Goal: Task Accomplishment & Management: Complete application form

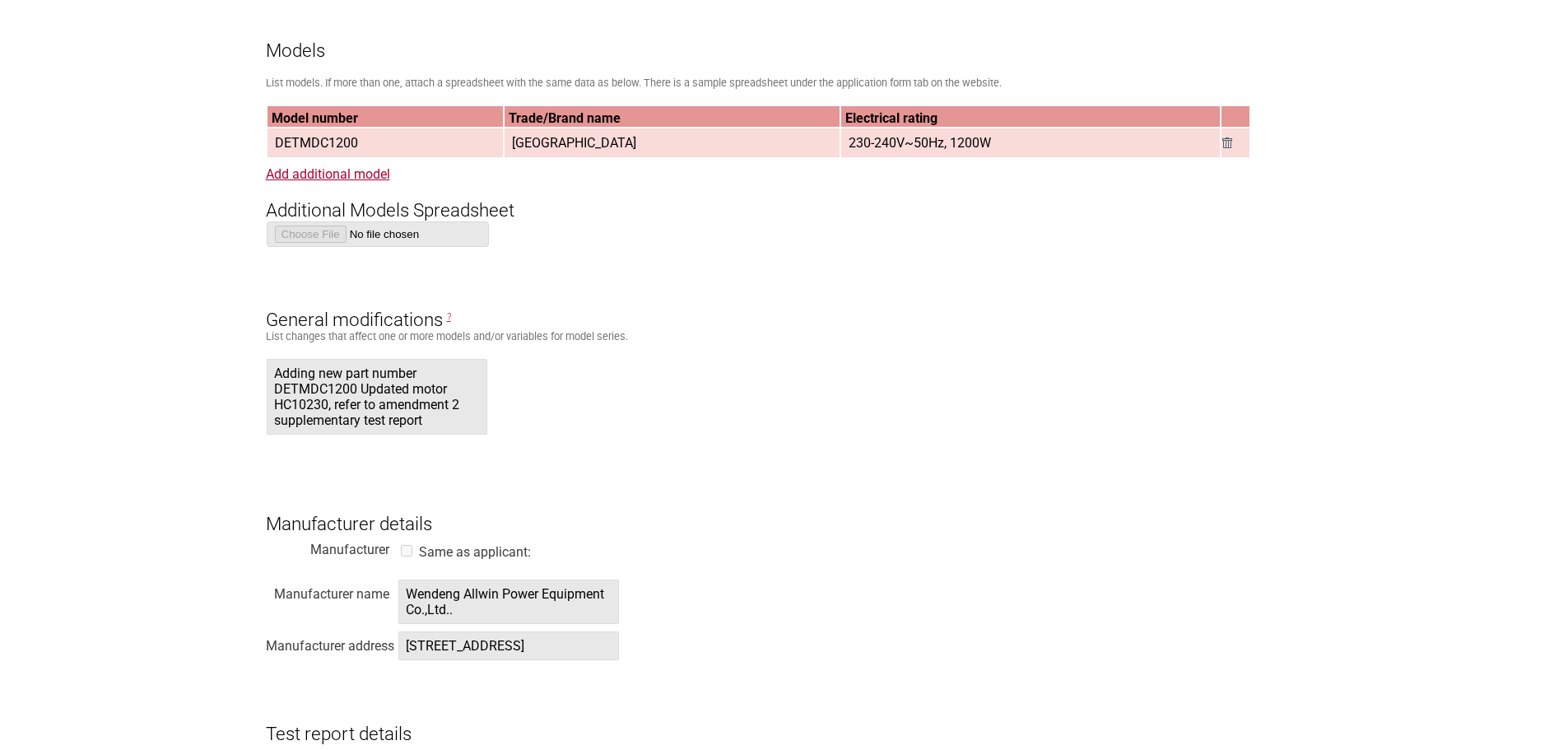
scroll to position [1337, 0]
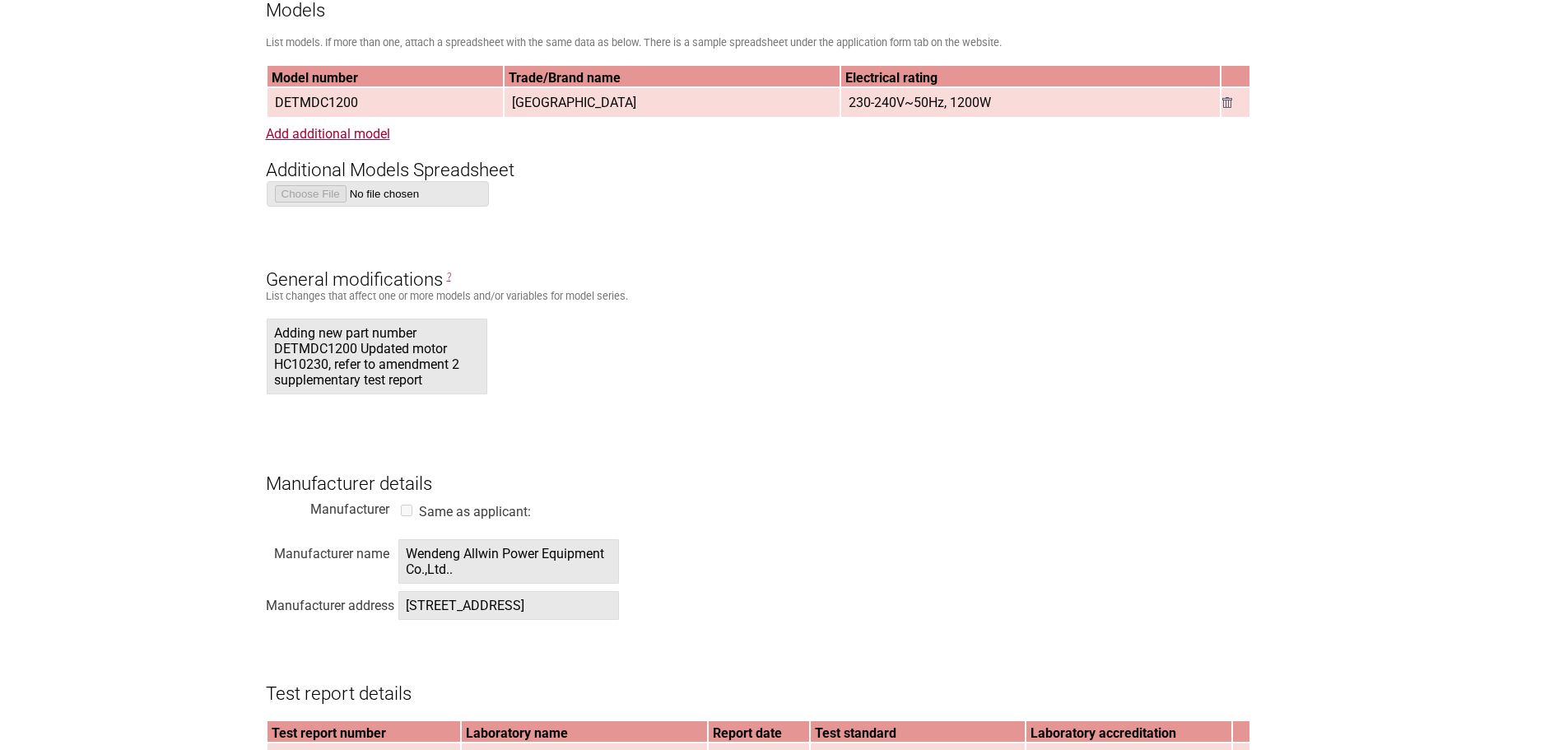
click at [426, 379] on span "Adding new part number DETMDC1200 Updated motor HC10230, refer to amendment 2 s…" at bounding box center [377, 356] width 221 height 75
click at [430, 380] on span "Adding new part number DETMDC1200 Updated motor HC10230, refer to amendment 2 s…" at bounding box center [377, 356] width 221 height 75
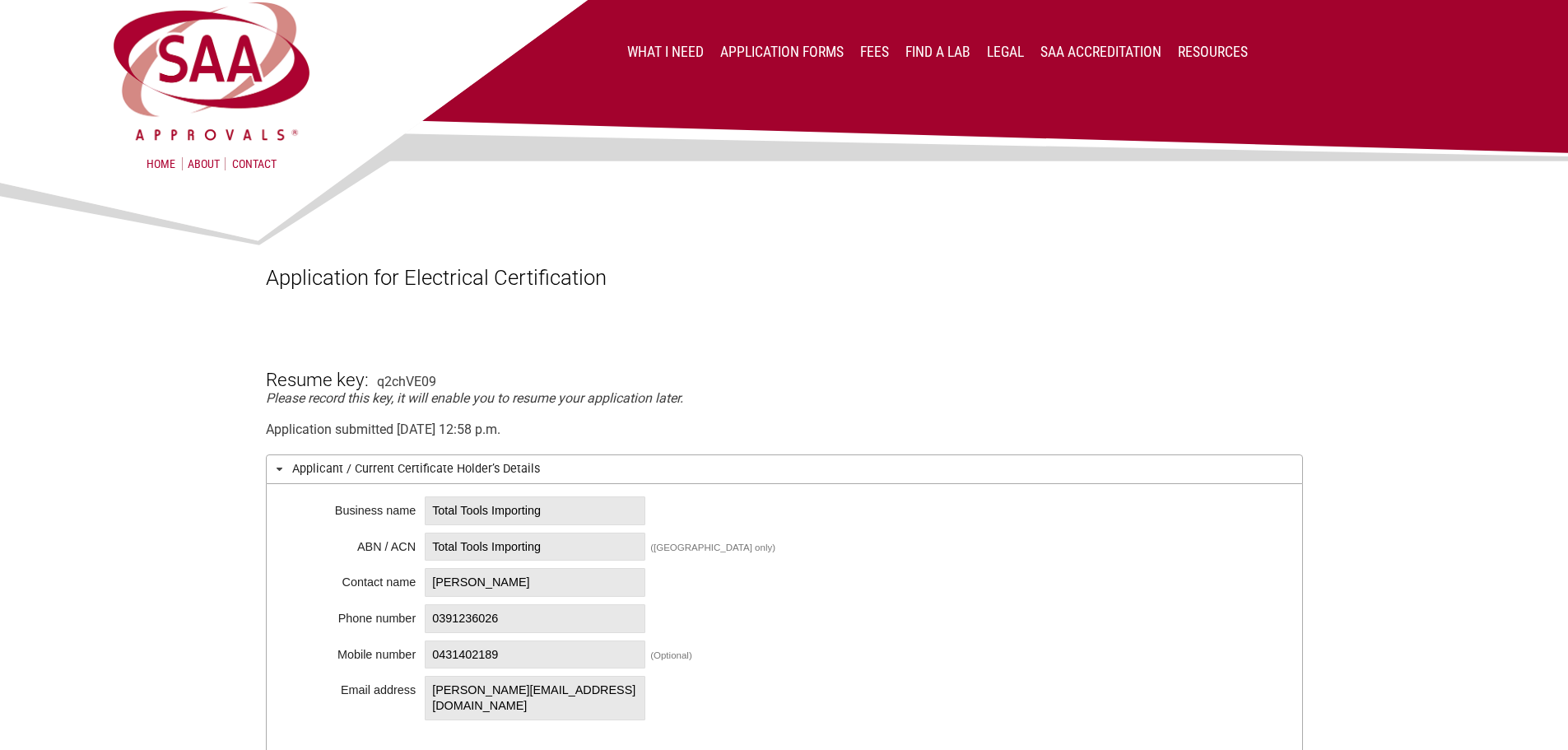
scroll to position [0, 0]
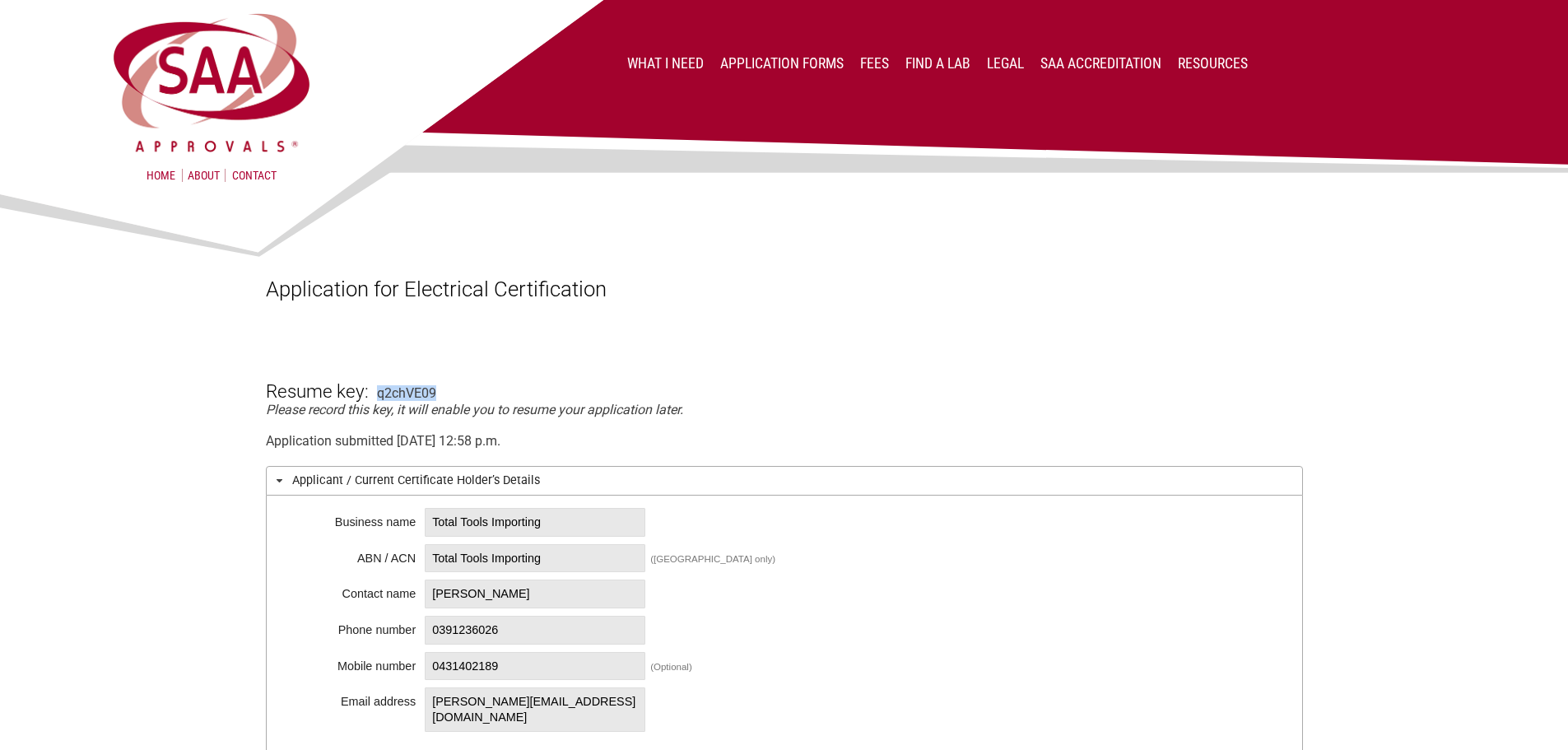
drag, startPoint x: 435, startPoint y: 391, endPoint x: 378, endPoint y: 400, distance: 57.7
click at [378, 400] on div "q2chVE09" at bounding box center [406, 392] width 59 height 15
click at [797, 64] on link "Application Forms" at bounding box center [782, 64] width 123 height 16
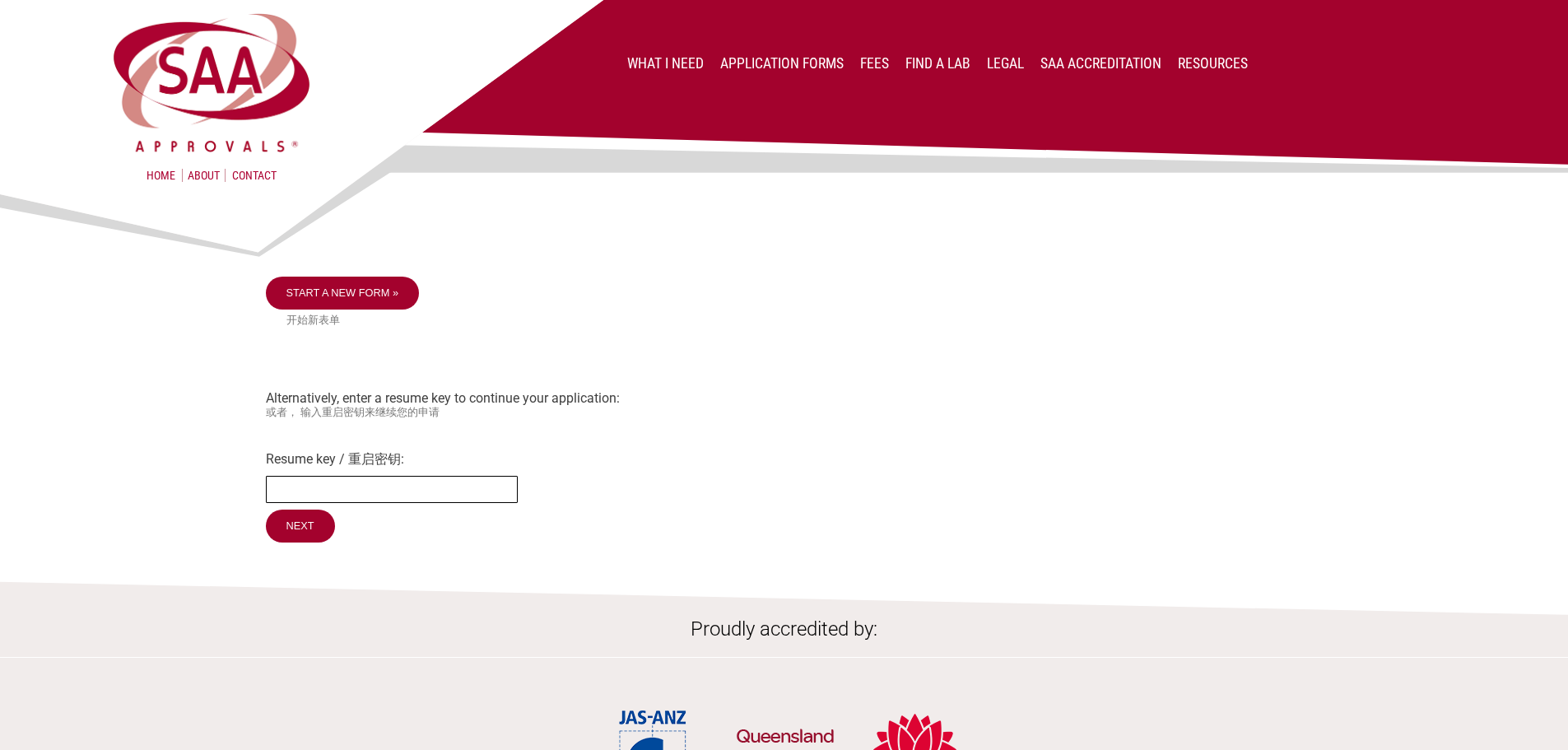
click at [297, 488] on input "Resume key / 重启密钥:" at bounding box center [391, 489] width 251 height 27
paste input "q2chVE09"
type input "q2chVE09"
click at [290, 526] on input "Next" at bounding box center [301, 527] width 71 height 35
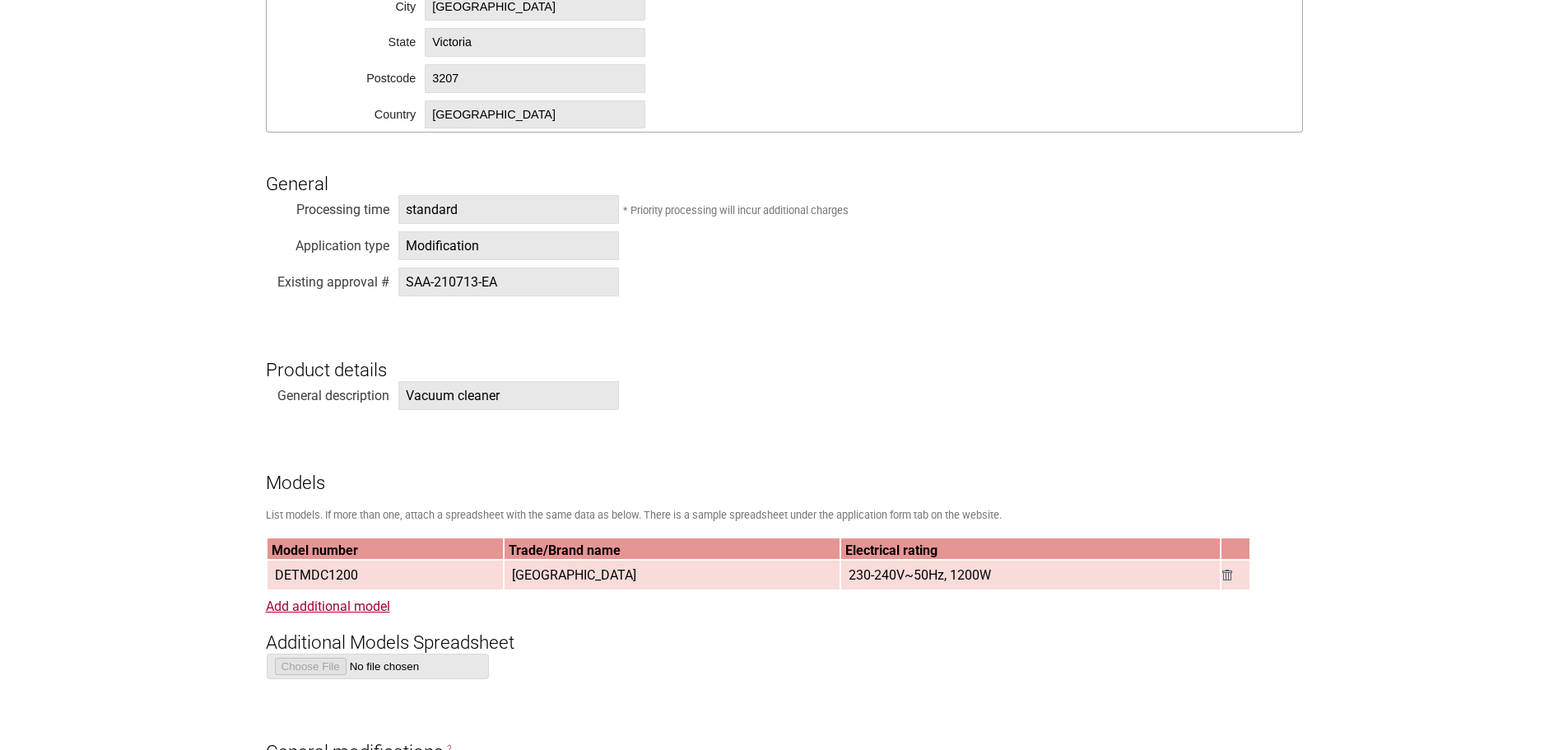
scroll to position [1090, 0]
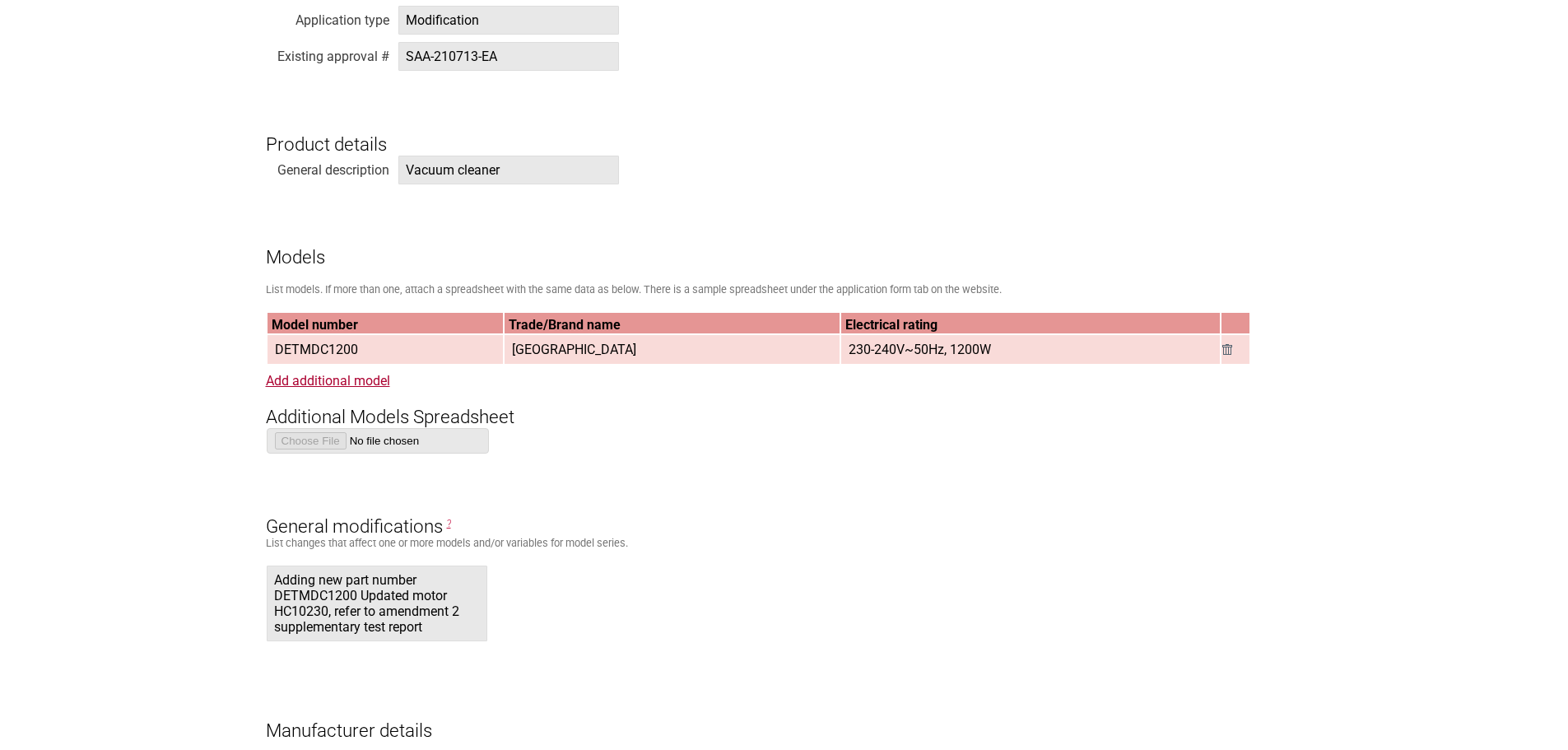
click at [409, 622] on span "Adding new part number DETMDC1200 Updated motor HC10230, refer to amendment 2 s…" at bounding box center [377, 603] width 221 height 75
click at [439, 628] on span "Adding new part number DETMDC1200 Updated motor HC10230, refer to amendment 2 s…" at bounding box center [377, 603] width 221 height 75
click at [438, 634] on span "Adding new part number DETMDC1200 Updated motor HC10230, refer to amendment 2 s…" at bounding box center [377, 603] width 221 height 75
click at [422, 634] on span "Adding new part number DETMDC1200 Updated motor HC10230, refer to amendment 2 s…" at bounding box center [377, 603] width 221 height 75
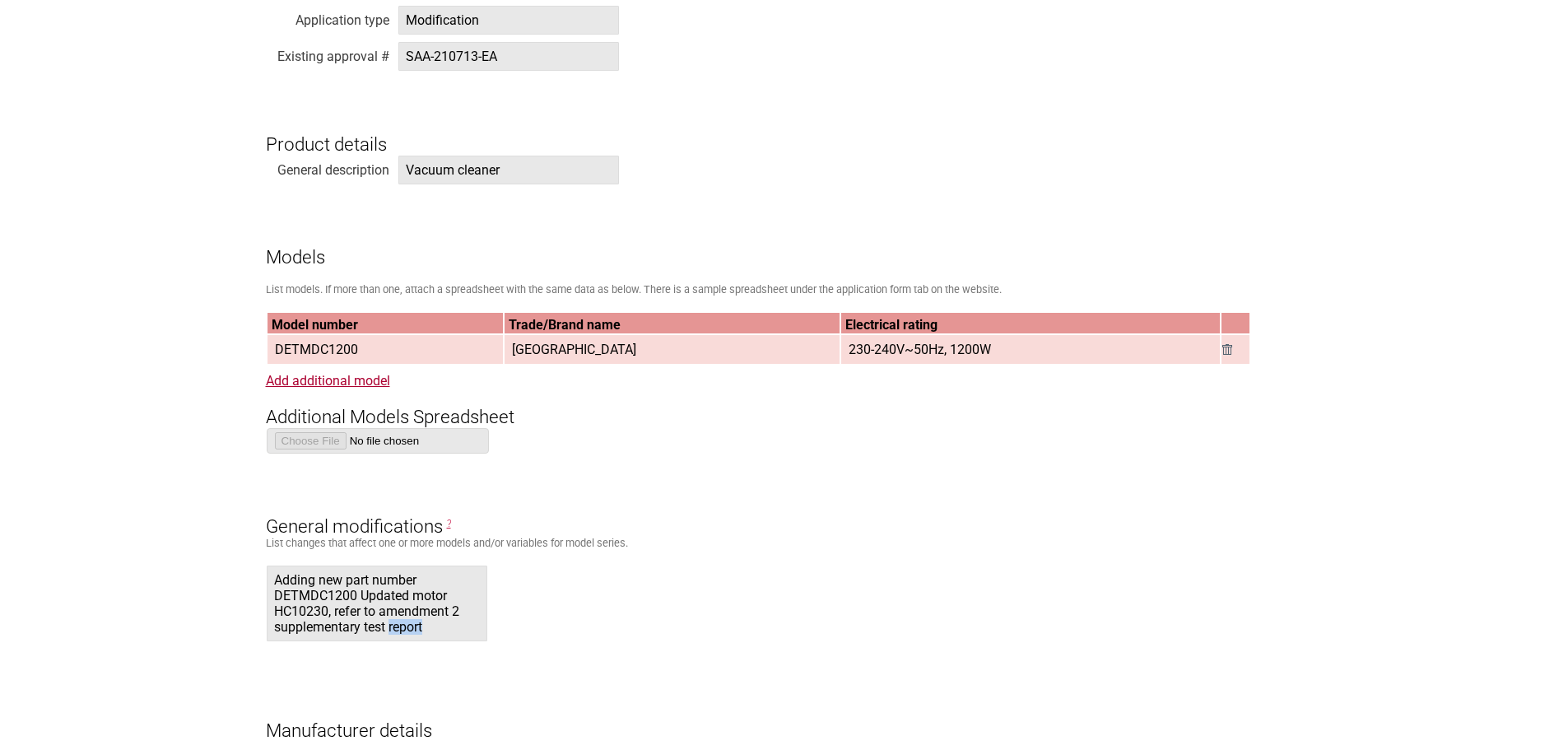
click at [422, 634] on span "Adding new part number DETMDC1200 Updated motor HC10230, refer to amendment 2 s…" at bounding box center [377, 603] width 221 height 75
click at [448, 523] on span "?" at bounding box center [449, 523] width 5 height 12
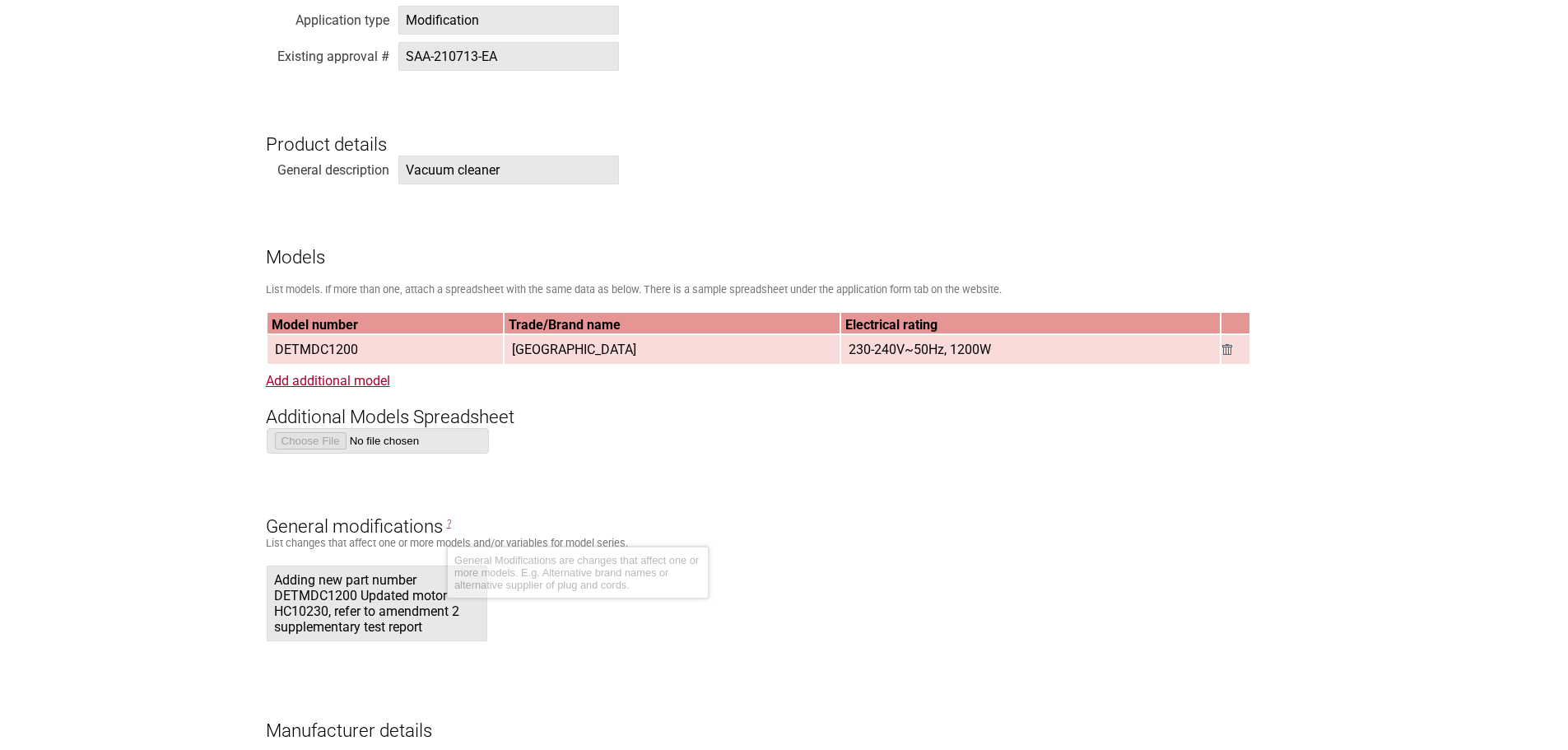
click at [532, 528] on h3 "General modifications ?" at bounding box center [784, 512] width 1037 height 49
click at [451, 634] on span "Adding new part number DETMDC1200 Updated motor HC10230, refer to amendment 2 s…" at bounding box center [377, 603] width 221 height 75
click at [435, 619] on span "Adding new part number DETMDC1200 Updated motor HC10230, refer to amendment 2 s…" at bounding box center [377, 603] width 221 height 75
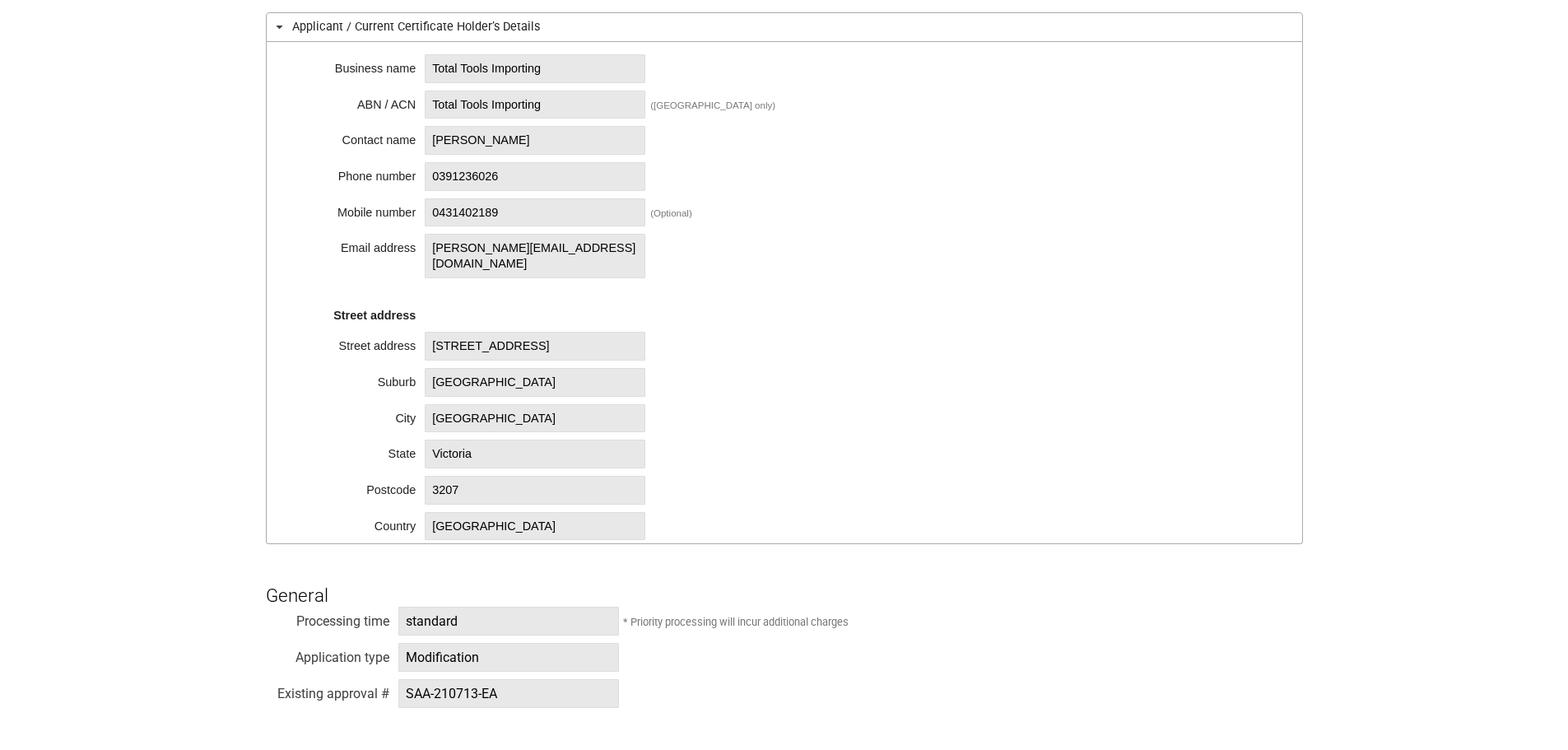
scroll to position [473, 0]
